Goal: Learn about a topic

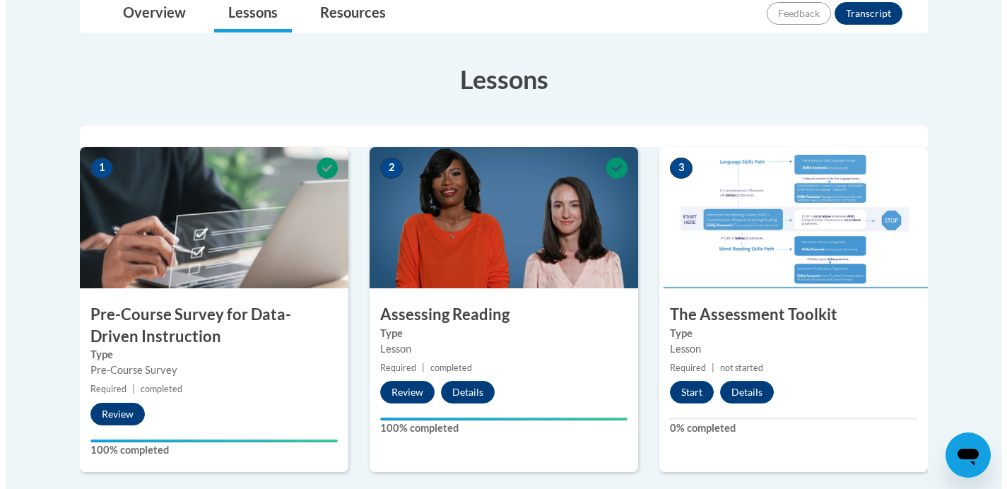
scroll to position [348, 0]
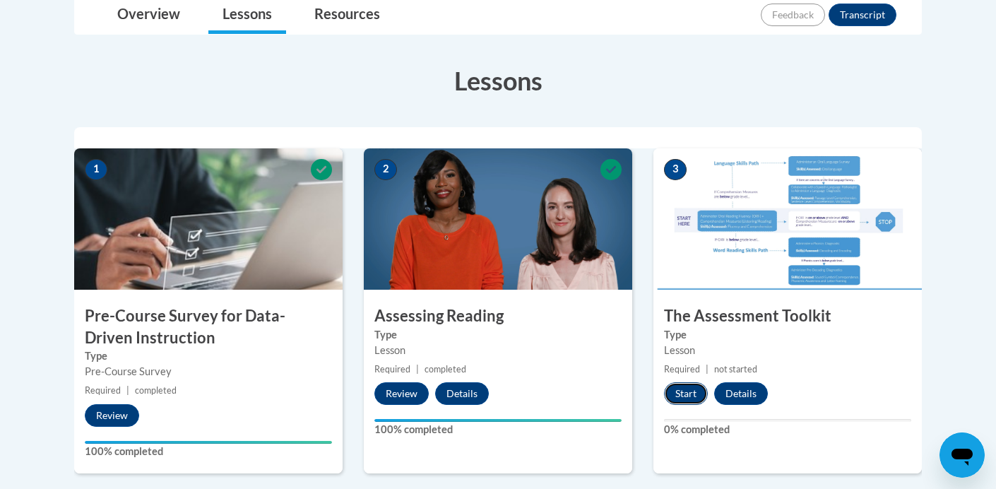
click at [686, 396] on button "Start" at bounding box center [686, 393] width 44 height 23
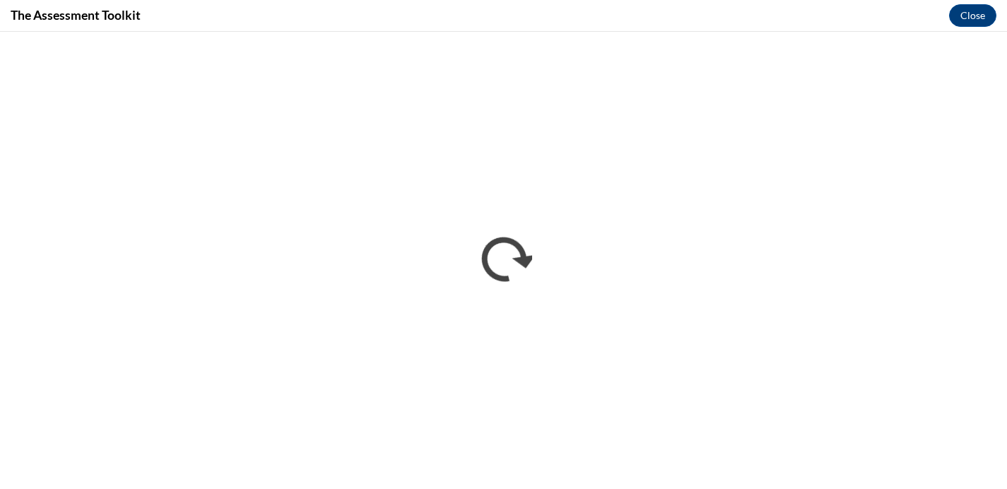
scroll to position [0, 0]
